Goal: Task Accomplishment & Management: Manage account settings

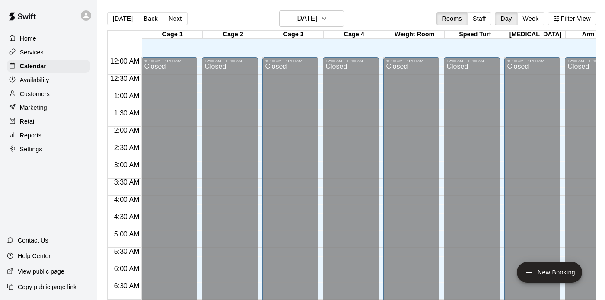
scroll to position [423, 0]
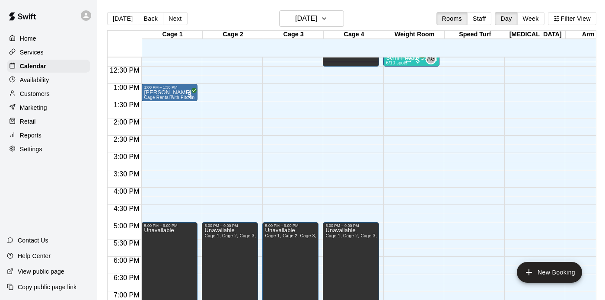
click at [48, 96] on p "Customers" at bounding box center [35, 93] width 30 height 9
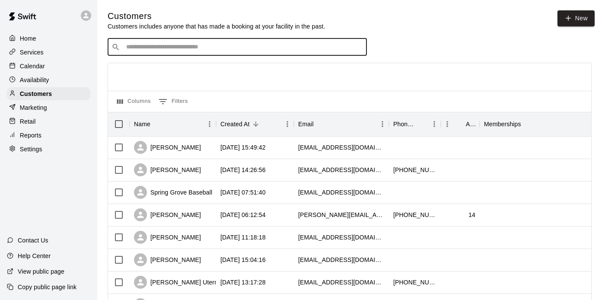
click at [224, 44] on input "Search customers by name or email" at bounding box center [243, 47] width 239 height 9
type input "****"
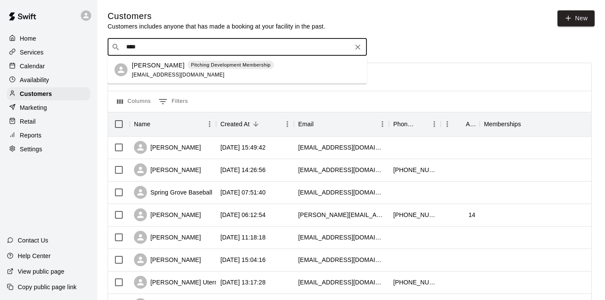
click at [181, 68] on p "Brandon Clabaugh" at bounding box center [158, 64] width 53 height 9
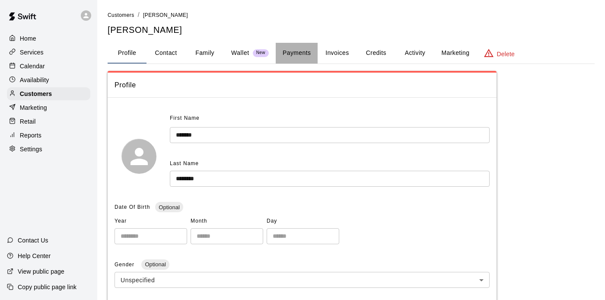
click at [292, 54] on button "Payments" at bounding box center [297, 53] width 42 height 21
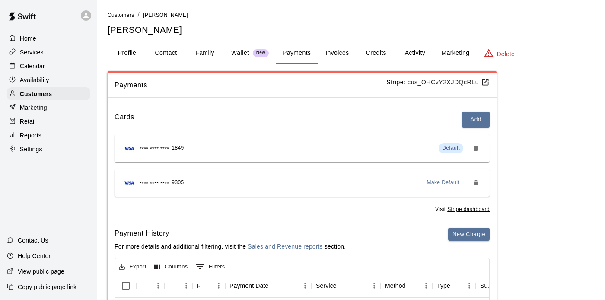
click at [464, 210] on u "Stripe dashboard" at bounding box center [468, 209] width 42 height 6
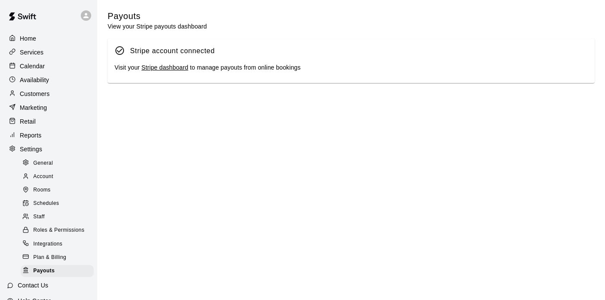
click at [179, 69] on link "Stripe dashboard" at bounding box center [164, 67] width 47 height 7
click at [42, 97] on p "Customers" at bounding box center [35, 93] width 30 height 9
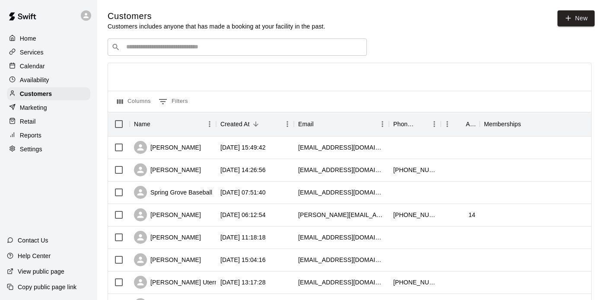
click at [208, 54] on div "​ ​" at bounding box center [237, 46] width 259 height 17
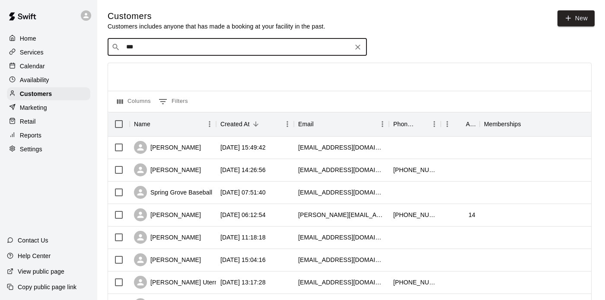
type input "****"
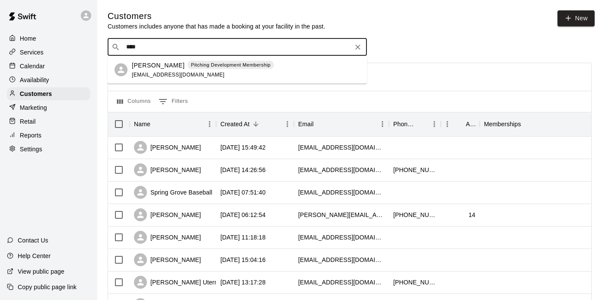
click at [257, 68] on div "Pitching Development Membership" at bounding box center [230, 64] width 86 height 9
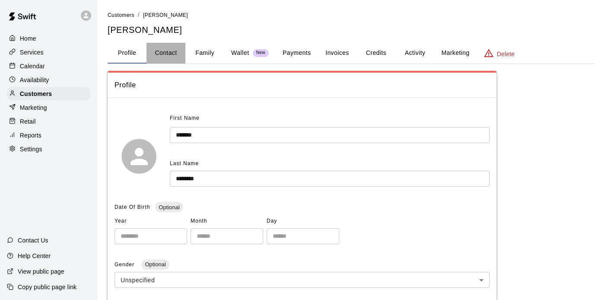
click at [172, 51] on button "Contact" at bounding box center [165, 53] width 39 height 21
select select "**"
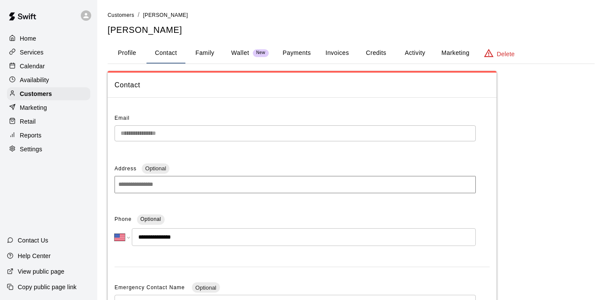
drag, startPoint x: 206, startPoint y: 93, endPoint x: 212, endPoint y: 94, distance: 6.1
click at [211, 94] on div "Contact" at bounding box center [302, 85] width 389 height 25
click at [38, 64] on p "Calendar" at bounding box center [32, 66] width 25 height 9
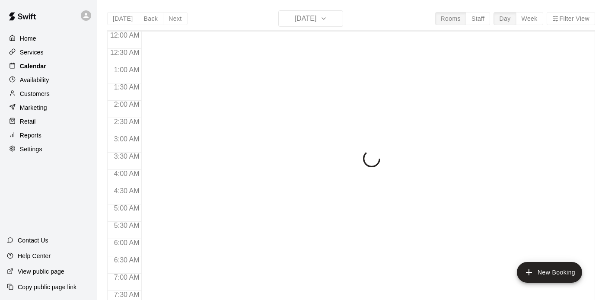
scroll to position [431, 0]
